Goal: Information Seeking & Learning: Stay updated

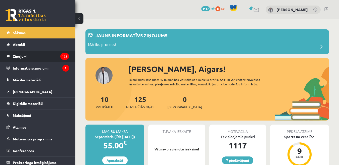
click at [25, 57] on legend "Ziņojumi 125" at bounding box center [41, 57] width 56 height 12
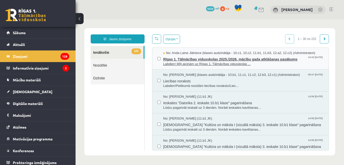
click at [204, 67] on span "Labdien! Mīļi aicinām uz Rīgas 1. Tālmācības vidusskolas ..." at bounding box center [243, 64] width 160 height 5
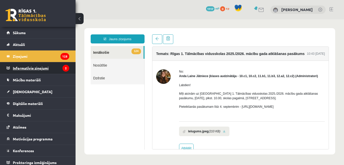
click at [33, 69] on legend "Informatīvie ziņojumi 2" at bounding box center [41, 68] width 56 height 12
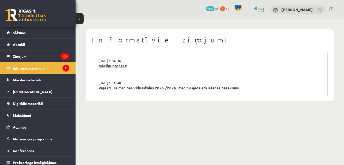
click at [112, 67] on link "Mācību process!" at bounding box center [209, 66] width 222 height 6
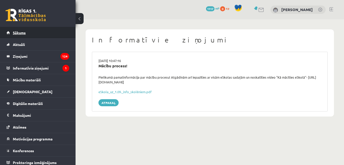
click at [20, 33] on span "Sākums" at bounding box center [19, 32] width 13 height 5
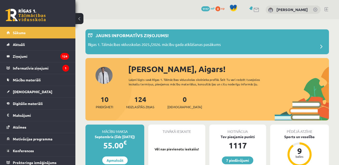
click at [327, 10] on link at bounding box center [327, 9] width 4 height 4
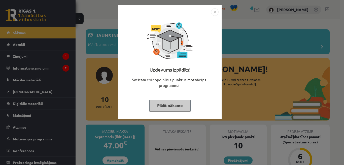
click at [173, 105] on button "Pildīt nākamo" at bounding box center [169, 106] width 41 height 12
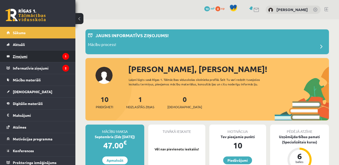
click at [27, 56] on legend "Ziņojumi 1" at bounding box center [41, 57] width 56 height 12
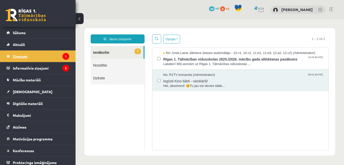
click at [27, 56] on legend "Ziņojumi 1" at bounding box center [41, 57] width 56 height 12
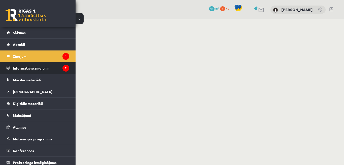
click at [28, 68] on legend "Informatīvie ziņojumi 2" at bounding box center [41, 68] width 56 height 12
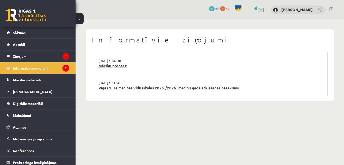
click at [118, 68] on link "Mācību process!" at bounding box center [209, 66] width 222 height 6
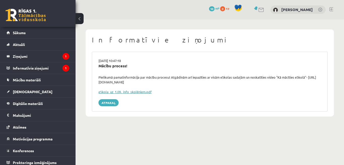
click at [133, 93] on link "eSkola_uz_1.09._info_skolēniem.pdf" at bounding box center [124, 92] width 53 height 4
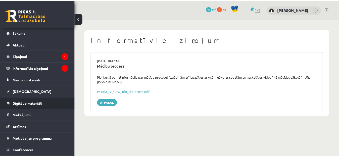
scroll to position [11, 0]
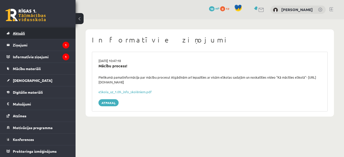
click at [24, 31] on span "Aktuāli" at bounding box center [19, 33] width 12 height 5
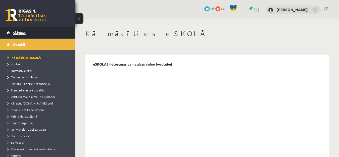
click at [24, 31] on span "Sākums" at bounding box center [19, 32] width 13 height 5
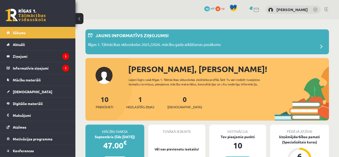
click at [327, 10] on link at bounding box center [327, 9] width 4 height 4
